Goal: Task Accomplishment & Management: Use online tool/utility

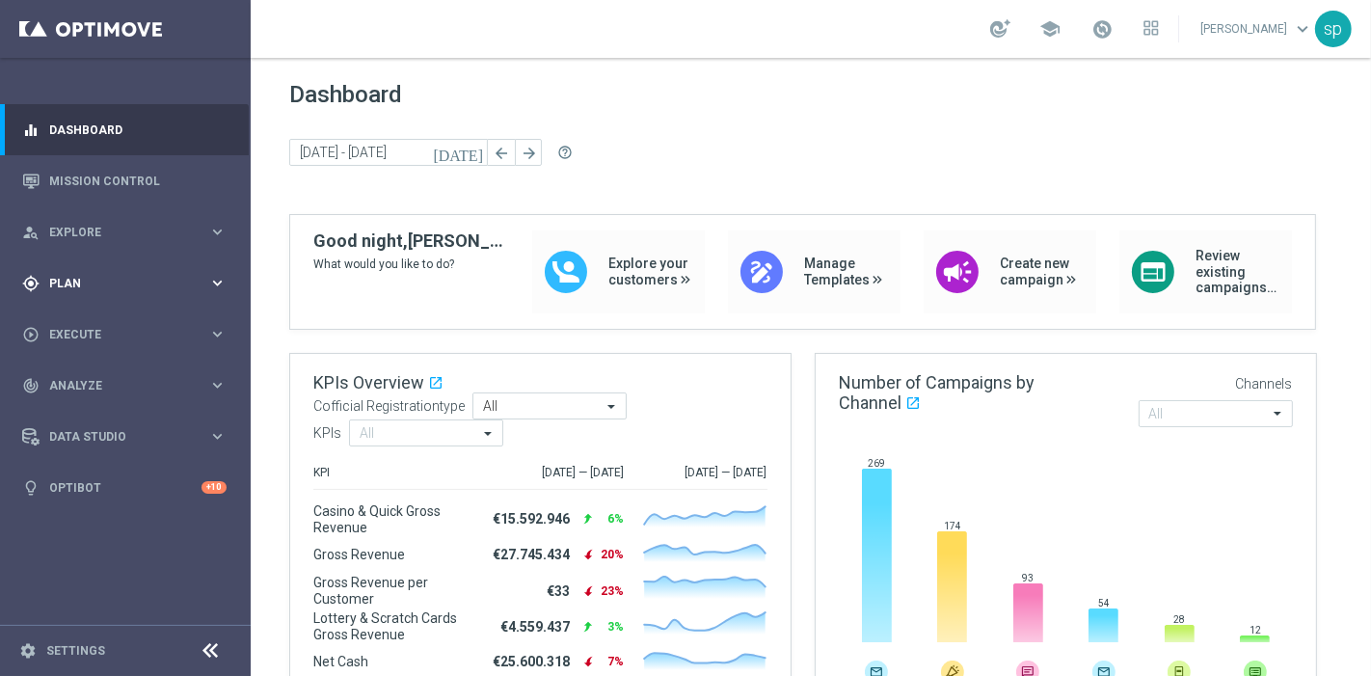
click at [60, 289] on div "gps_fixed Plan" at bounding box center [115, 283] width 186 height 17
click at [77, 407] on link "Streams" at bounding box center [125, 409] width 150 height 15
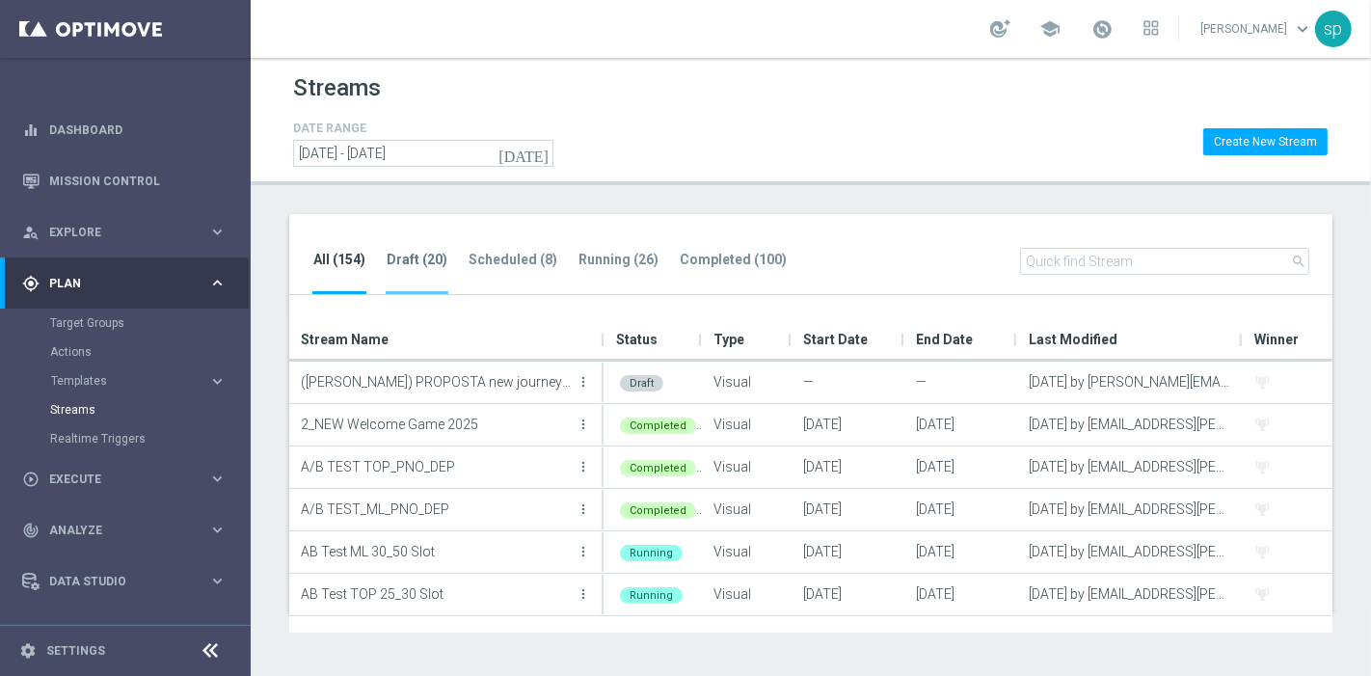
click at [412, 256] on tab-header "Draft (20)" at bounding box center [417, 260] width 61 height 16
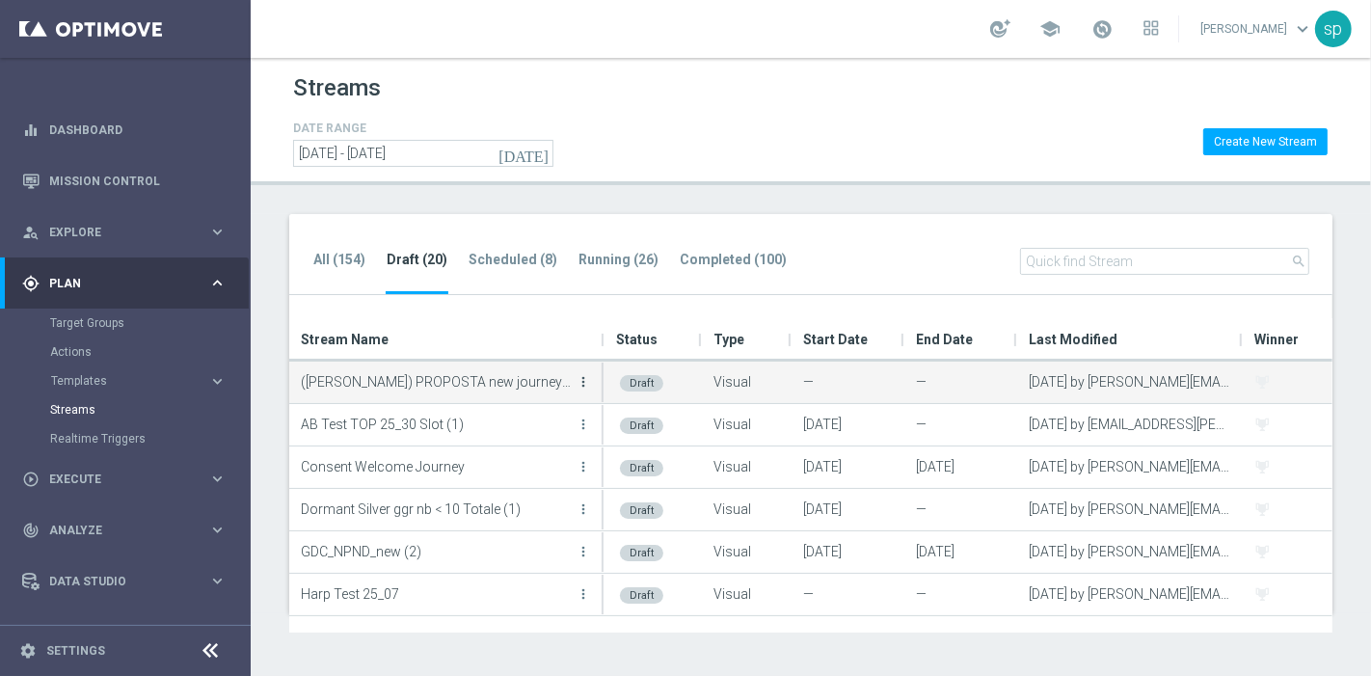
click at [583, 381] on icon "more_vert" at bounding box center [583, 381] width 15 height 15
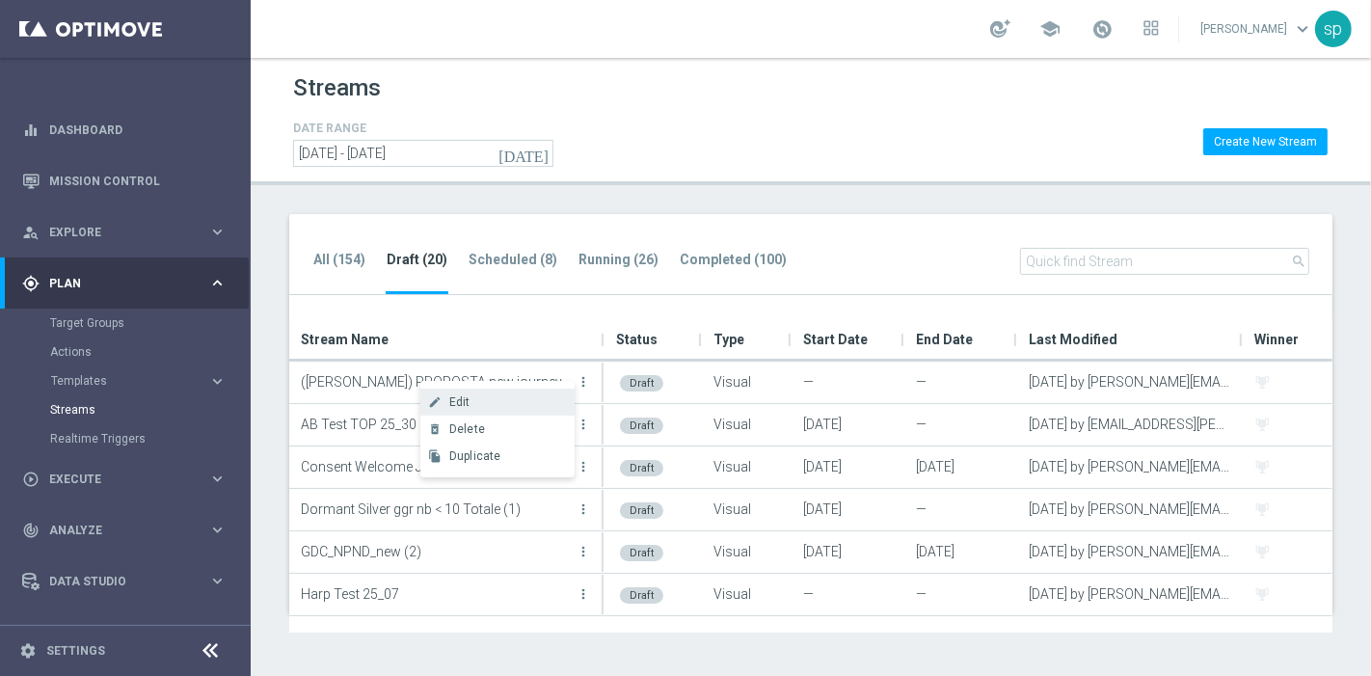
click at [479, 399] on div "Edit" at bounding box center [507, 401] width 117 height 13
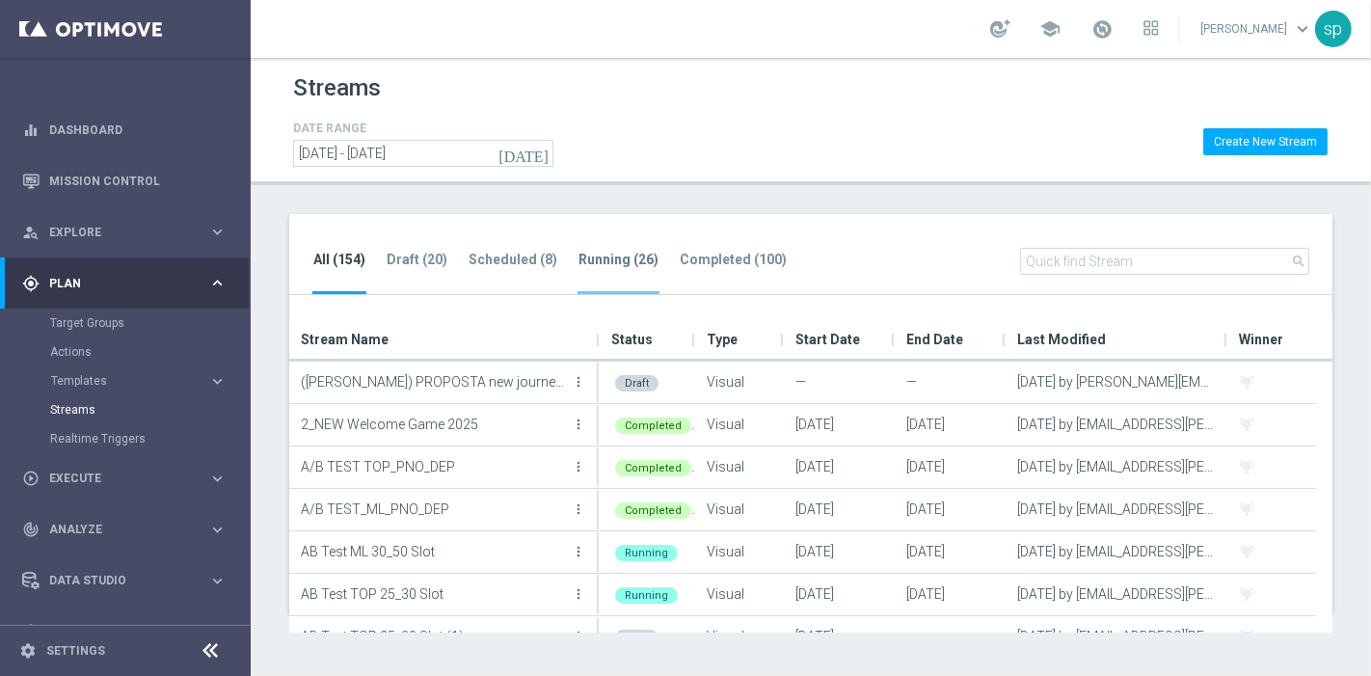
click at [616, 257] on tab-header "Running (26)" at bounding box center [618, 260] width 80 height 16
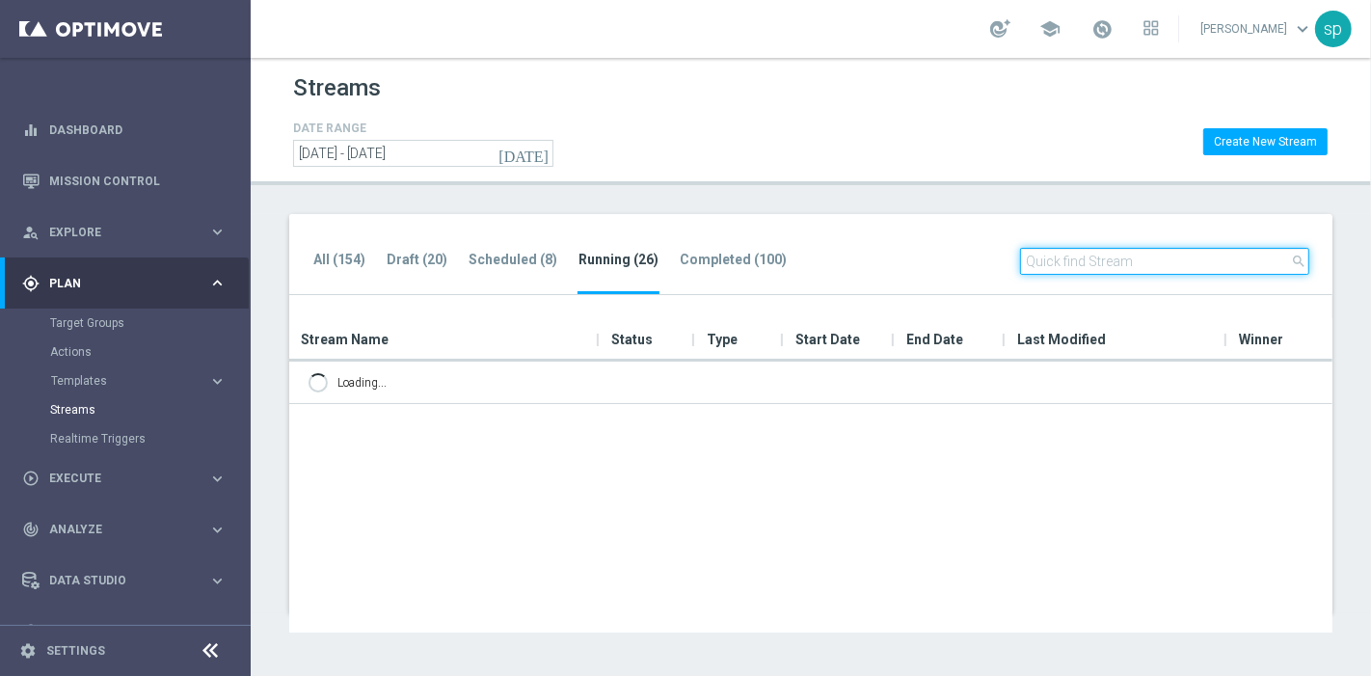
click at [1117, 256] on input "text" at bounding box center [1164, 261] width 289 height 27
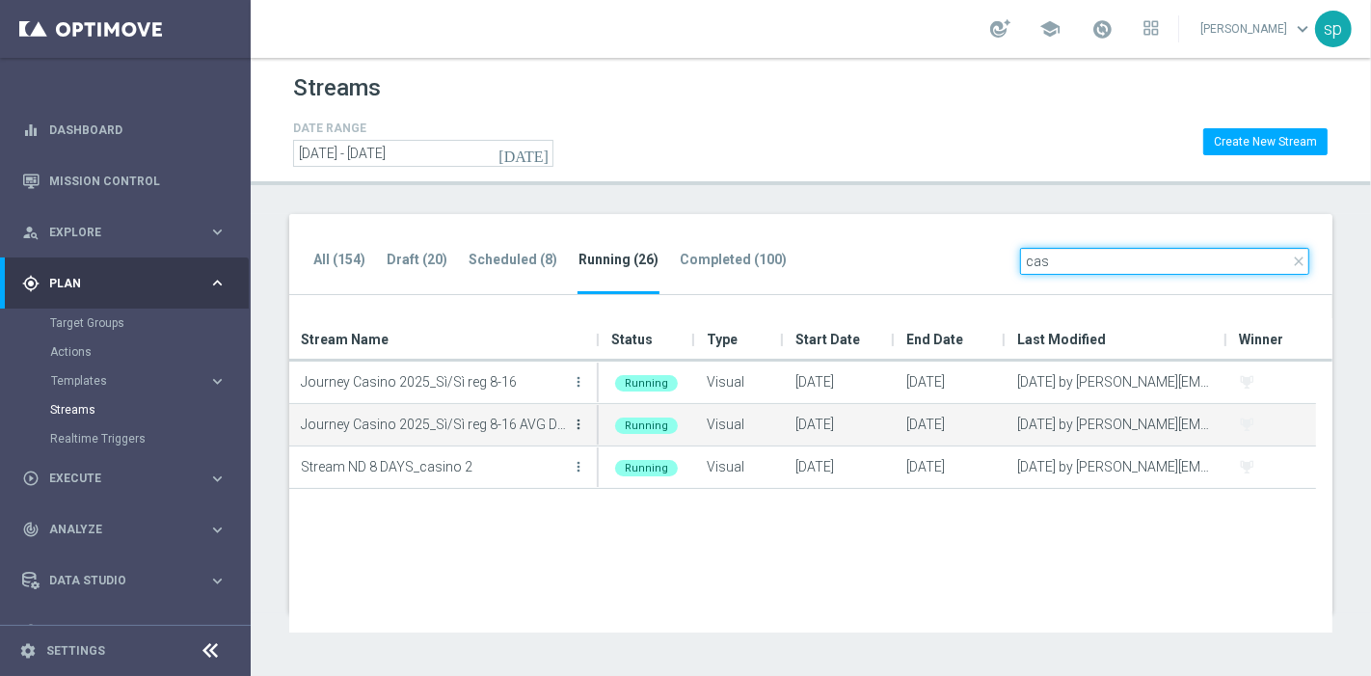
type input "cas"
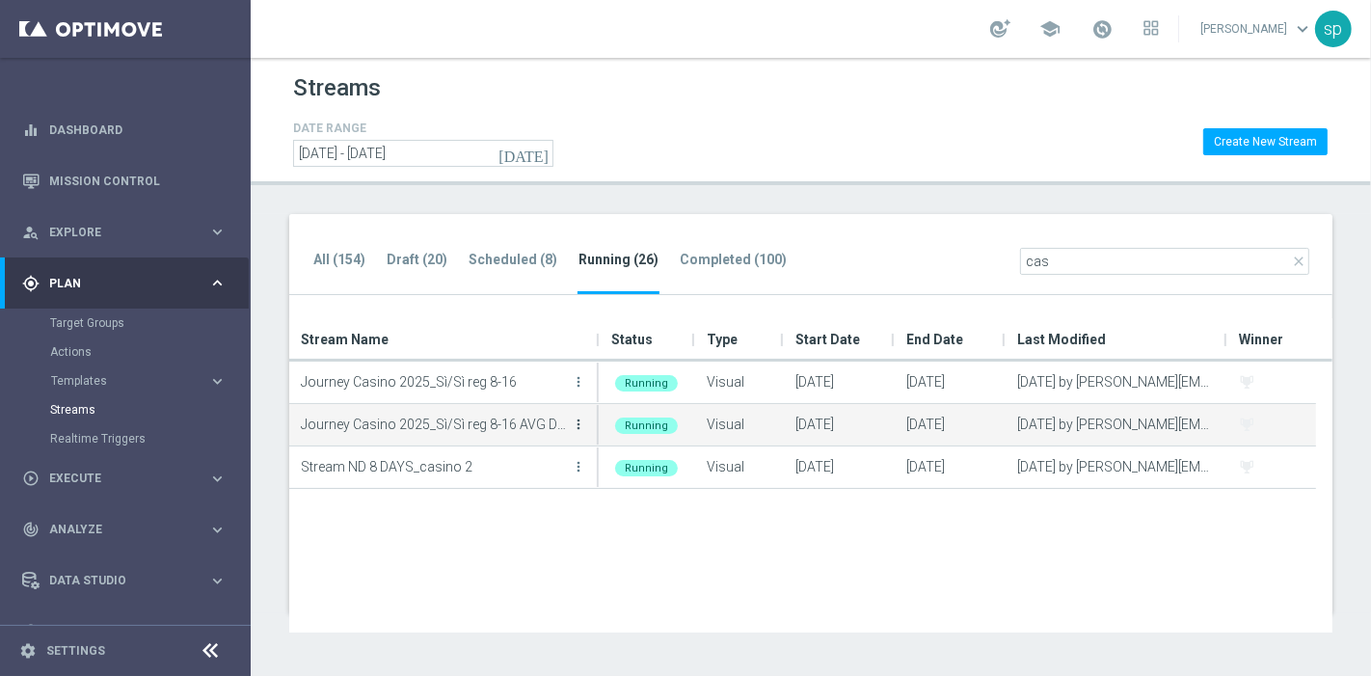
click at [574, 423] on icon "more_vert" at bounding box center [578, 424] width 15 height 15
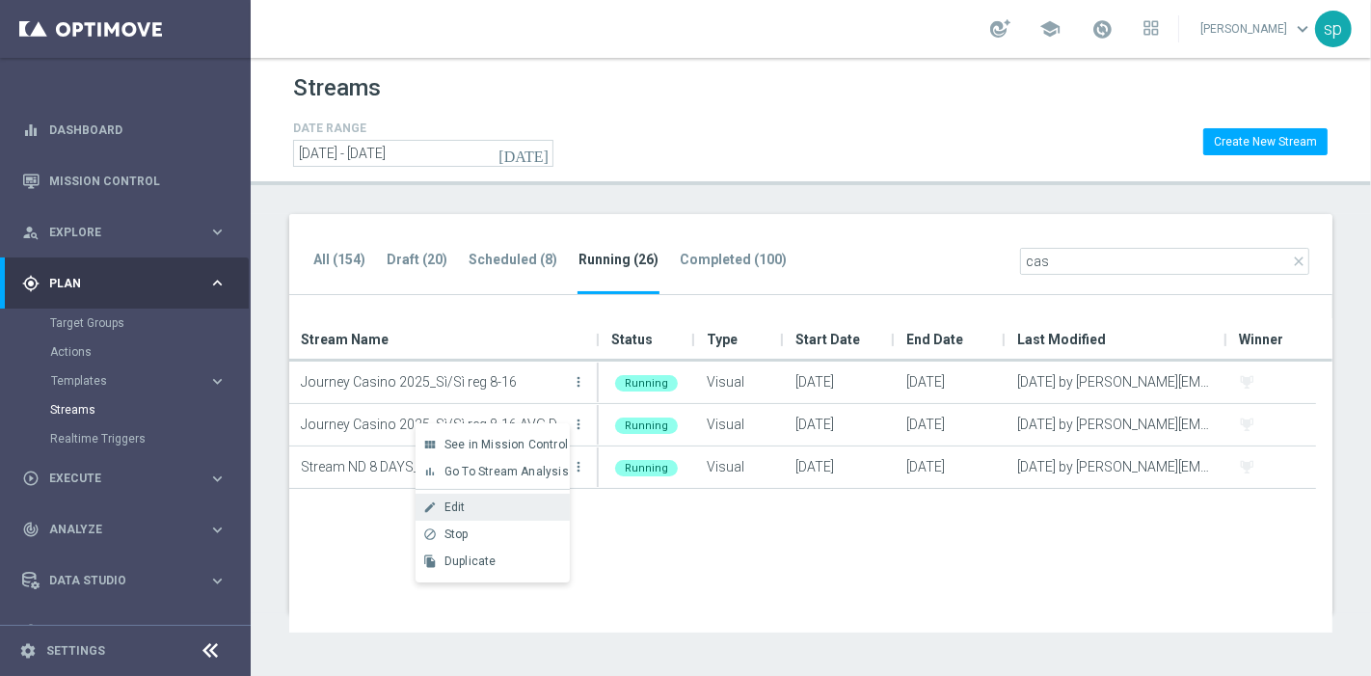
click at [481, 513] on div "Edit" at bounding box center [502, 506] width 117 height 13
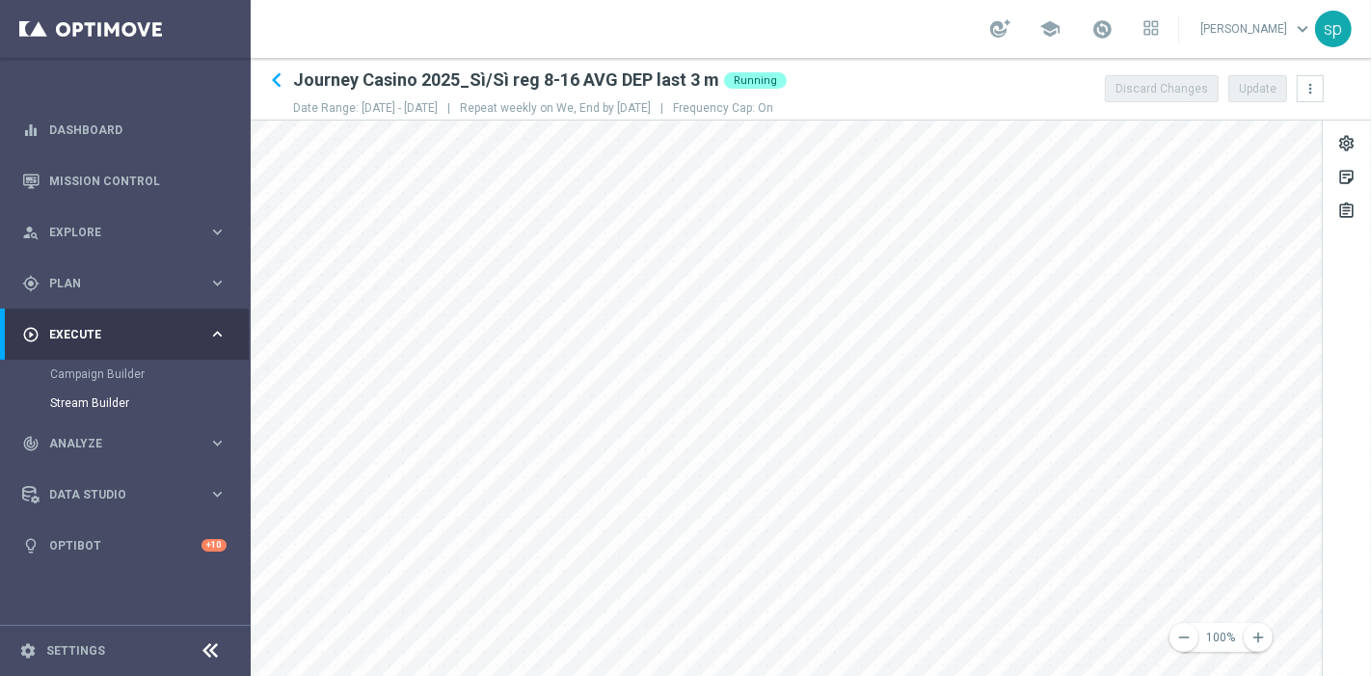
click at [1335, 510] on div "remove 100% add settings sticky_note_2 assignment" at bounding box center [811, 398] width 1120 height 555
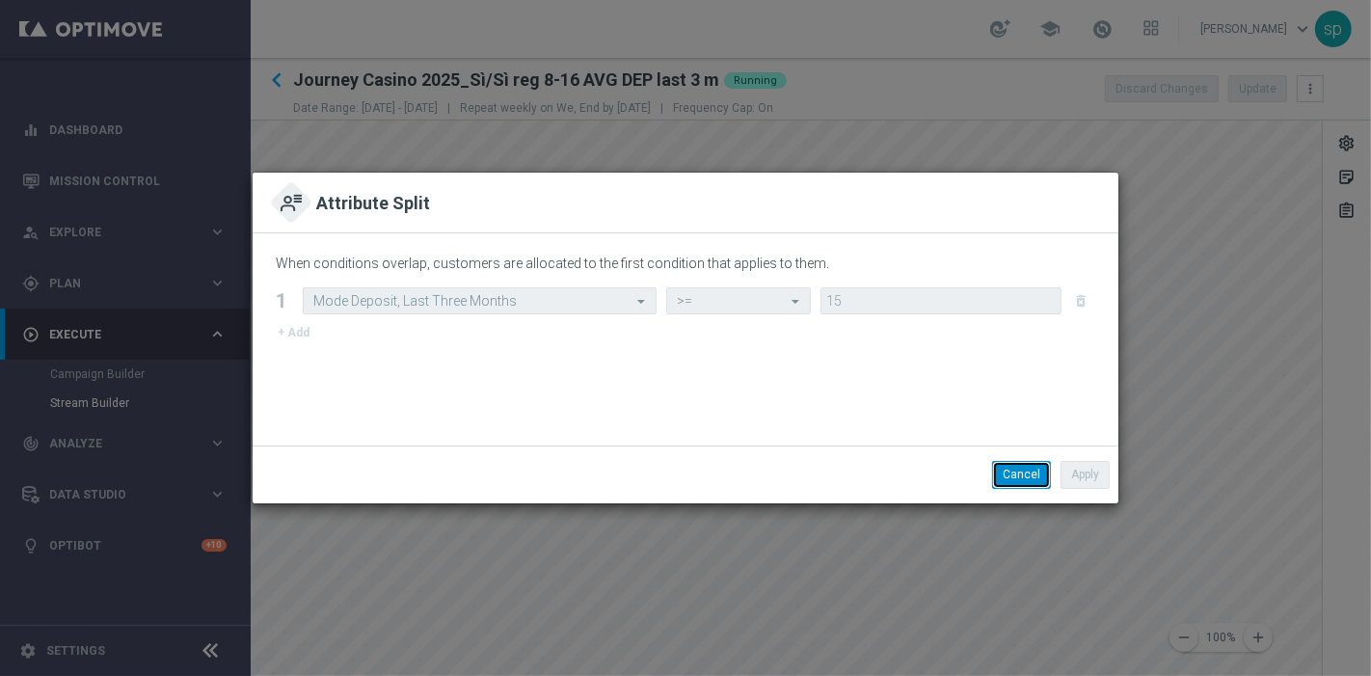
click at [1013, 484] on button "Cancel" at bounding box center [1021, 474] width 59 height 27
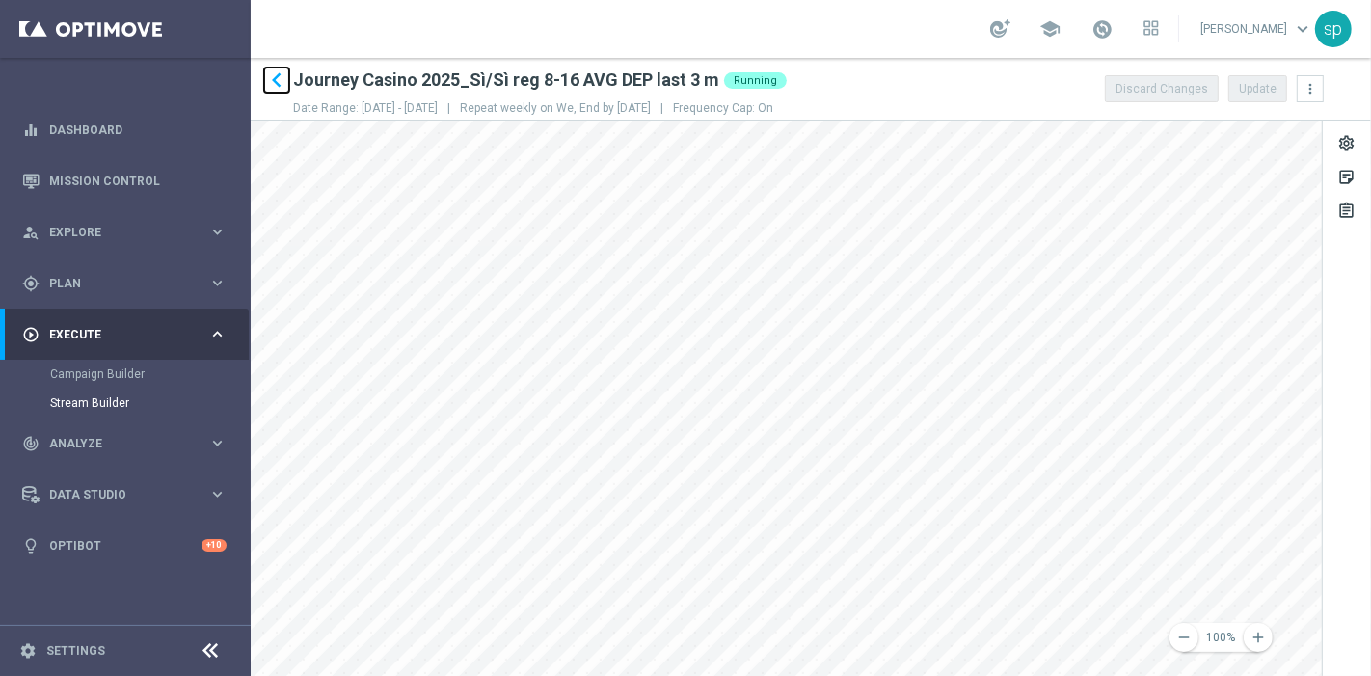
click at [283, 78] on icon "keyboard_arrow_left" at bounding box center [276, 80] width 29 height 29
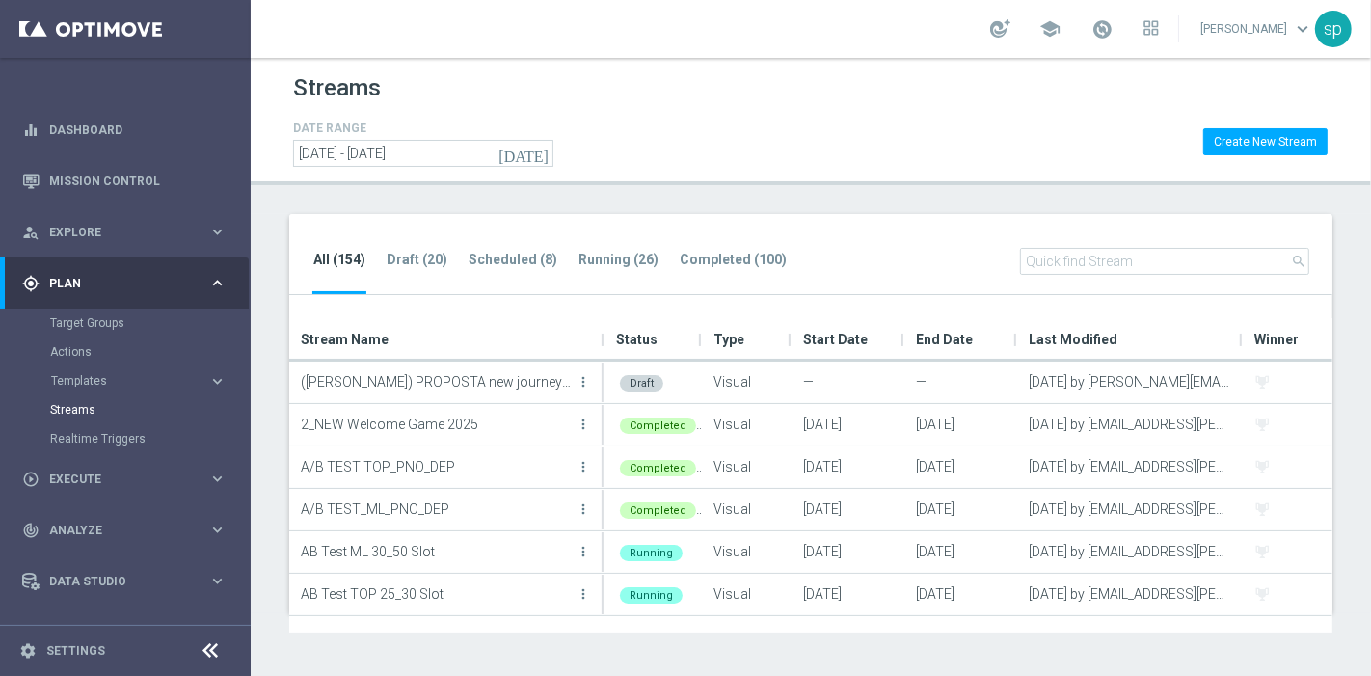
click at [602, 246] on div "All (154) Draft (20) Scheduled (8) Running (26) Completed (100) search" at bounding box center [810, 255] width 1043 height 82
click at [615, 252] on tab-header "Running (26)" at bounding box center [618, 260] width 80 height 16
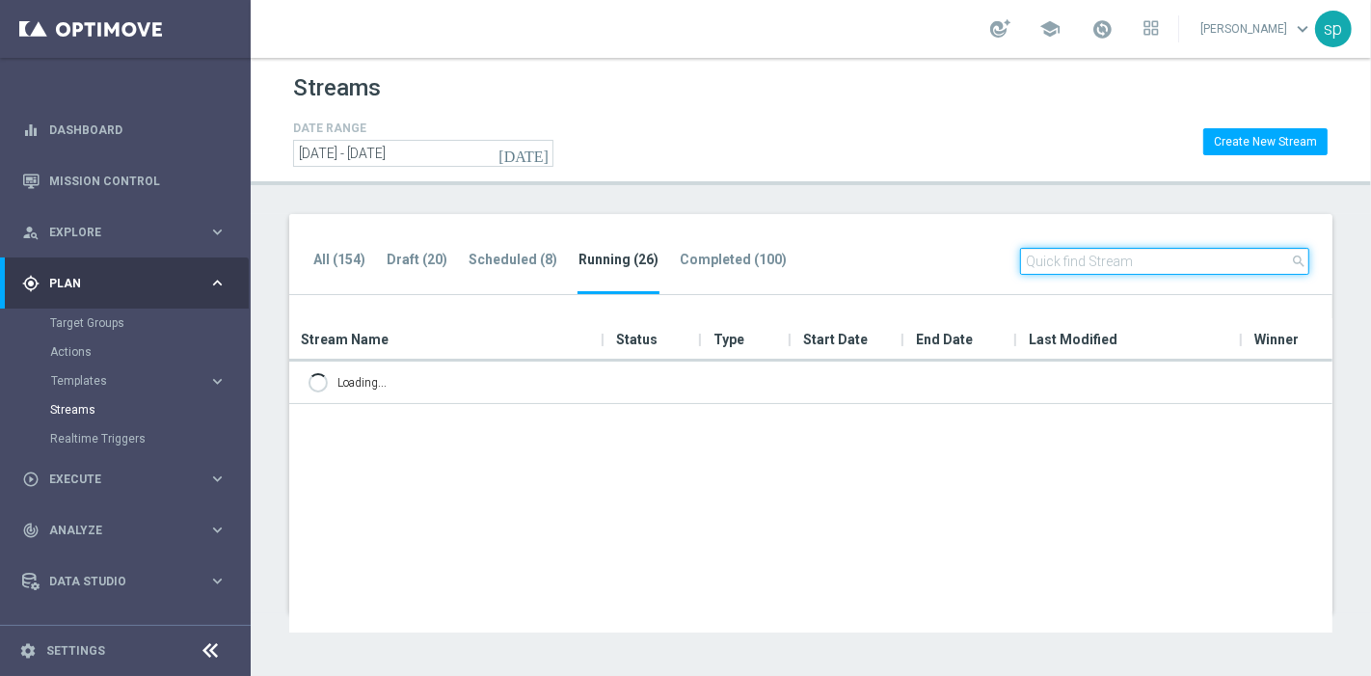
click at [1194, 255] on input "text" at bounding box center [1164, 261] width 289 height 27
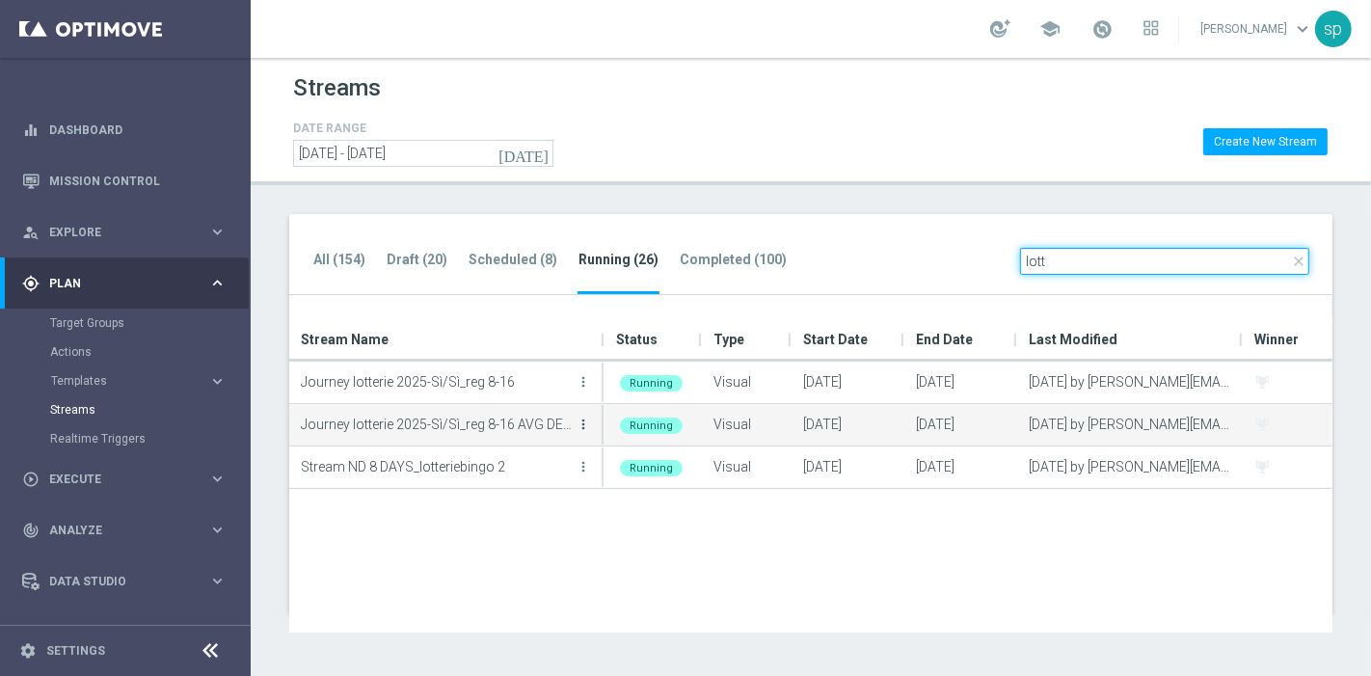
type input "lott"
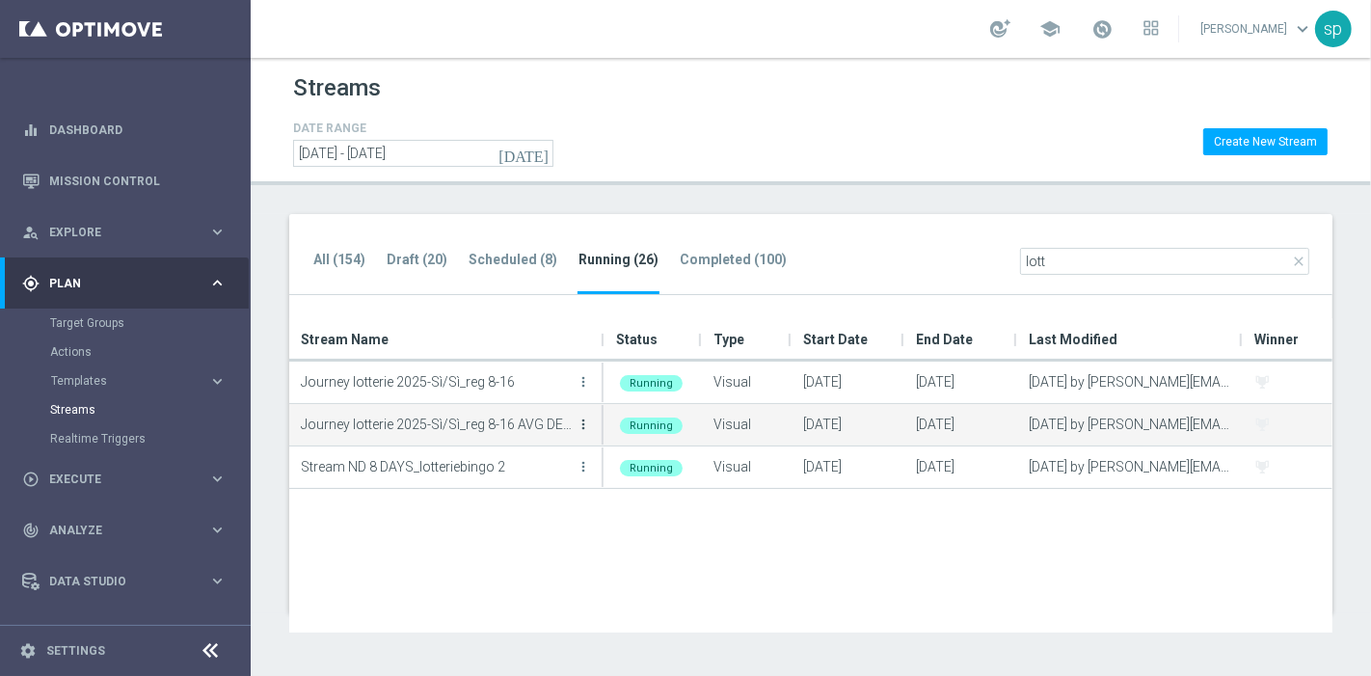
click at [585, 424] on icon "more_vert" at bounding box center [583, 424] width 15 height 15
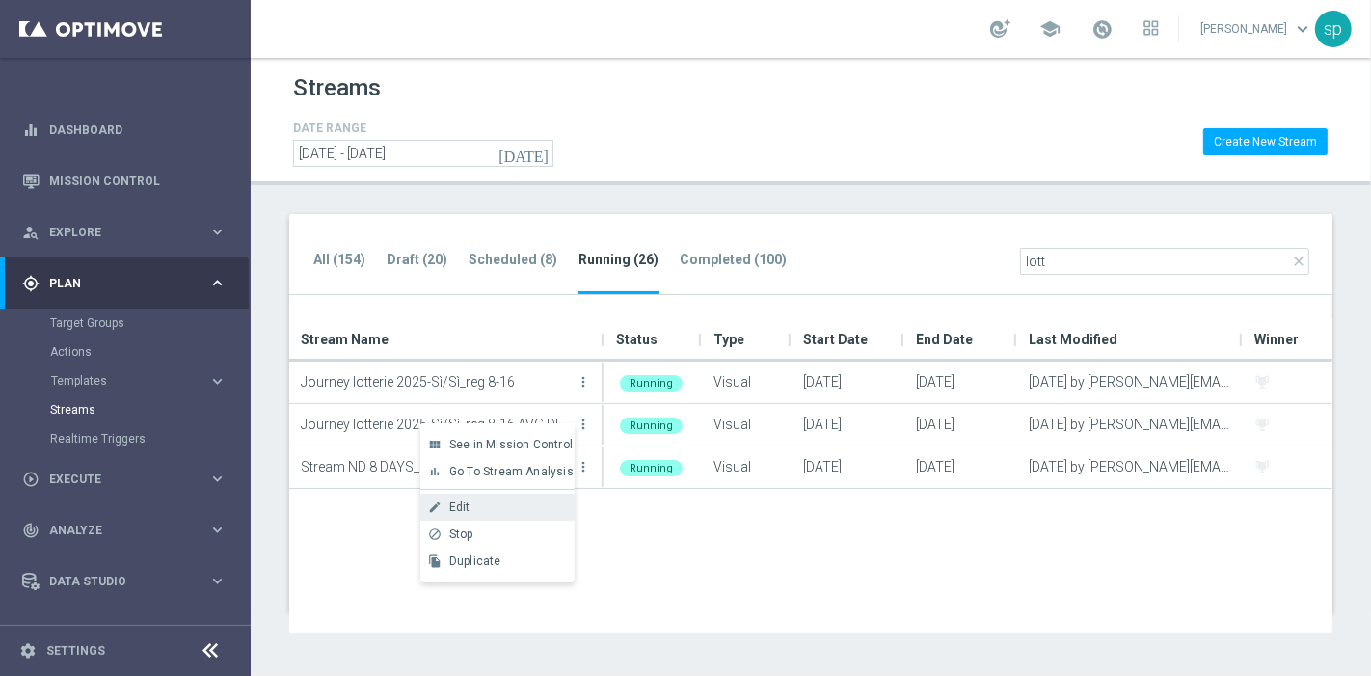
click at [485, 506] on div "Edit" at bounding box center [507, 506] width 117 height 13
